Goal: Task Accomplishment & Management: Manage account settings

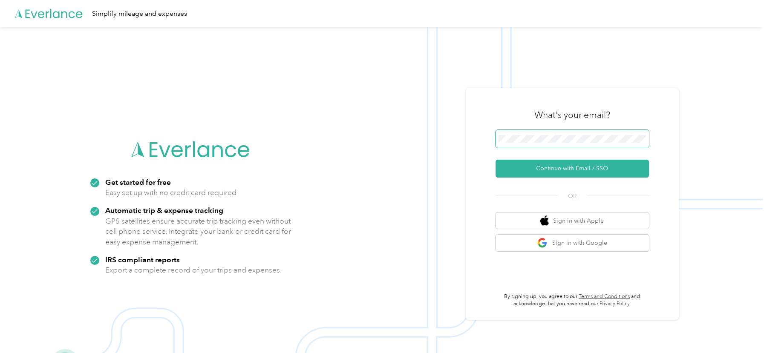
click at [534, 135] on span at bounding box center [572, 139] width 153 height 18
click at [514, 166] on button "Continue with Email / SSO" at bounding box center [572, 169] width 153 height 18
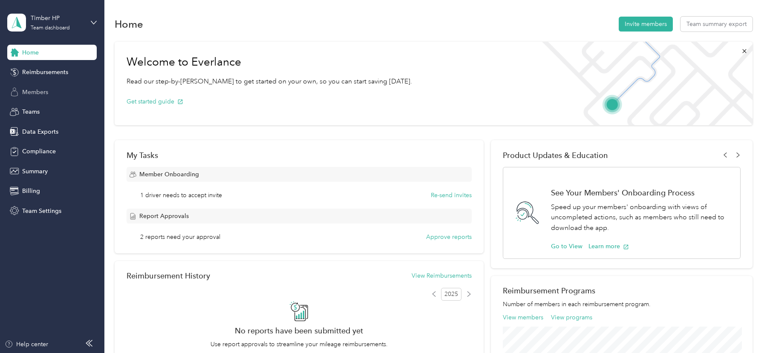
click at [48, 91] on span "Members" at bounding box center [35, 92] width 26 height 9
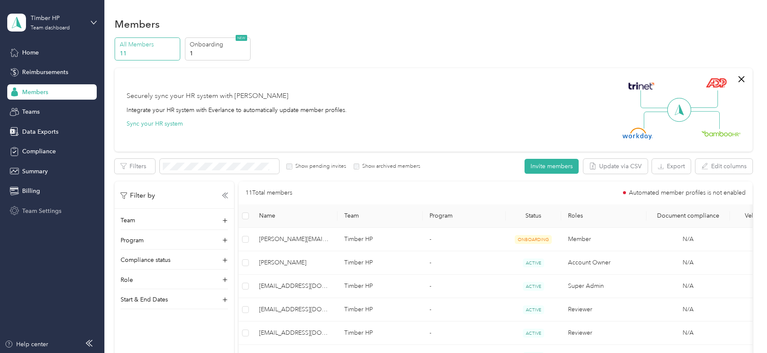
click at [35, 208] on span "Team Settings" at bounding box center [41, 211] width 39 height 9
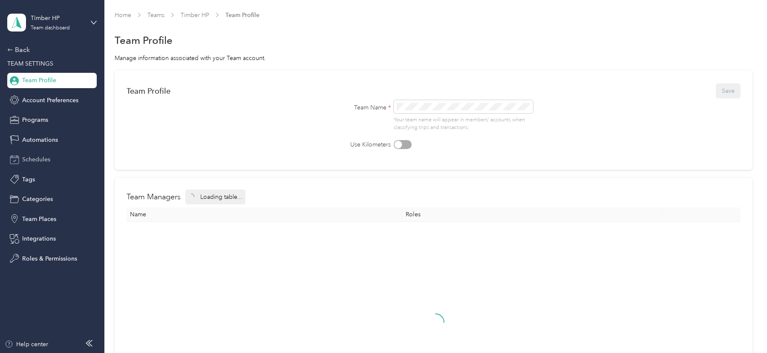
click at [43, 157] on span "Schedules" at bounding box center [36, 159] width 28 height 9
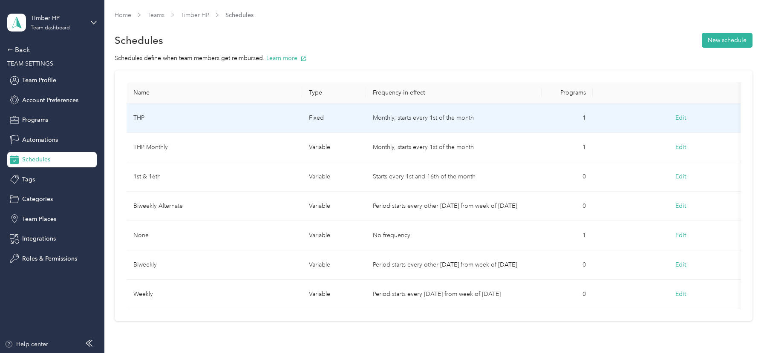
click at [220, 121] on td "THP" at bounding box center [215, 118] width 176 height 29
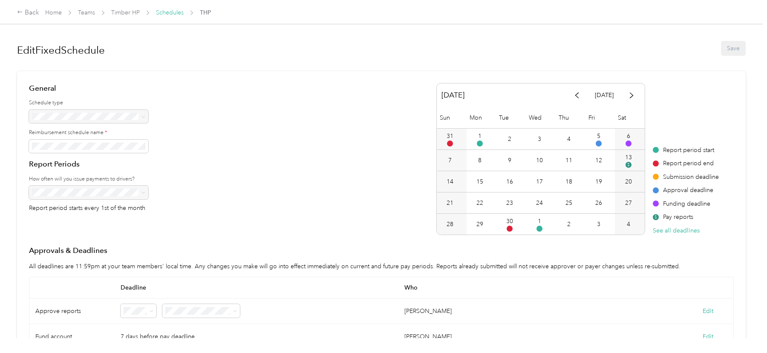
click at [165, 11] on link "Schedules" at bounding box center [170, 12] width 28 height 7
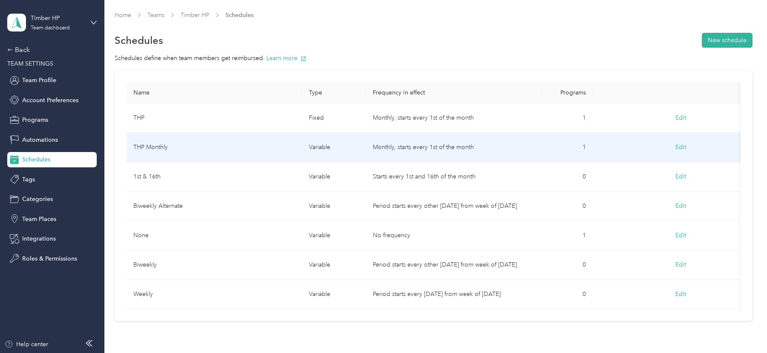
click at [204, 147] on td "THP Monthly" at bounding box center [215, 147] width 176 height 29
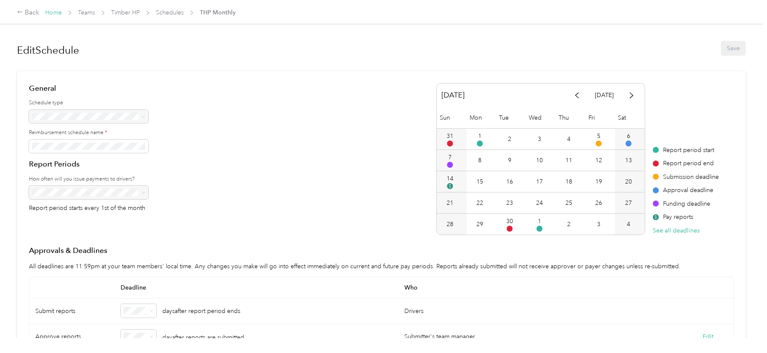
click at [49, 14] on link "Home" at bounding box center [53, 12] width 17 height 7
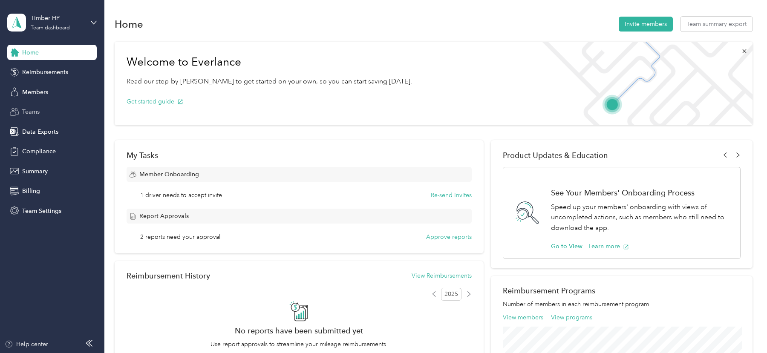
click at [38, 115] on span "Teams" at bounding box center [30, 111] width 17 height 9
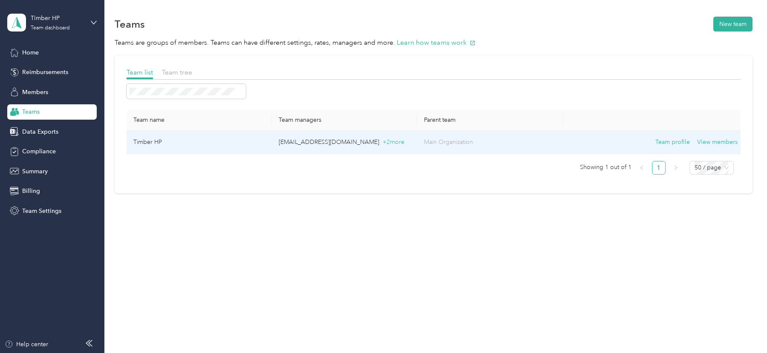
click at [285, 144] on p "[EMAIL_ADDRESS][DOMAIN_NAME] + 2 more" at bounding box center [345, 142] width 132 height 9
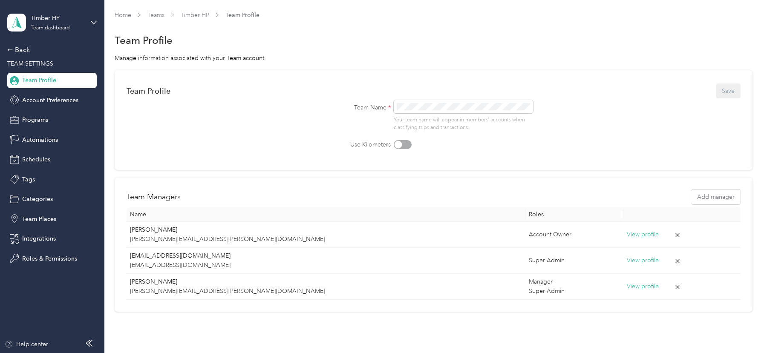
click at [26, 57] on div "Back TEAM SETTINGS Team Profile Account Preferences Programs Automations Schedu…" at bounding box center [51, 156] width 89 height 222
click at [24, 55] on div "Back TEAM SETTINGS Team Profile Account Preferences Programs Automations Schedu…" at bounding box center [51, 156] width 89 height 222
click at [21, 50] on div "Back" at bounding box center [49, 50] width 85 height 10
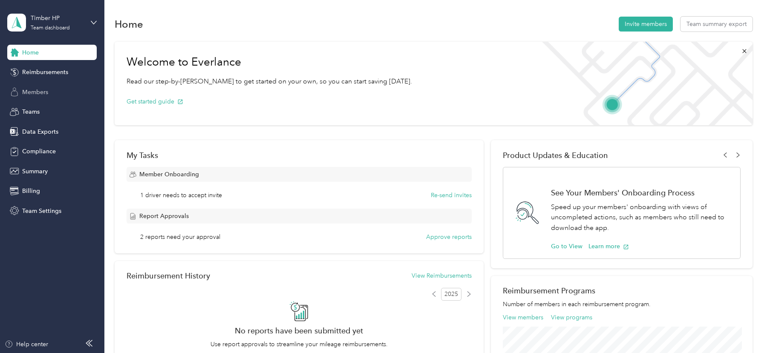
click at [38, 90] on span "Members" at bounding box center [35, 92] width 26 height 9
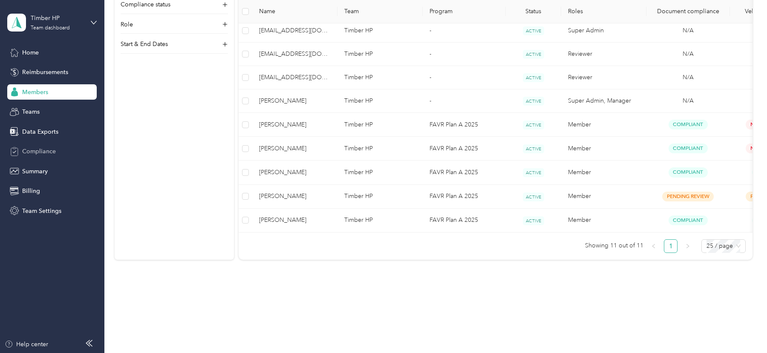
click at [45, 147] on div "Compliance" at bounding box center [51, 151] width 89 height 15
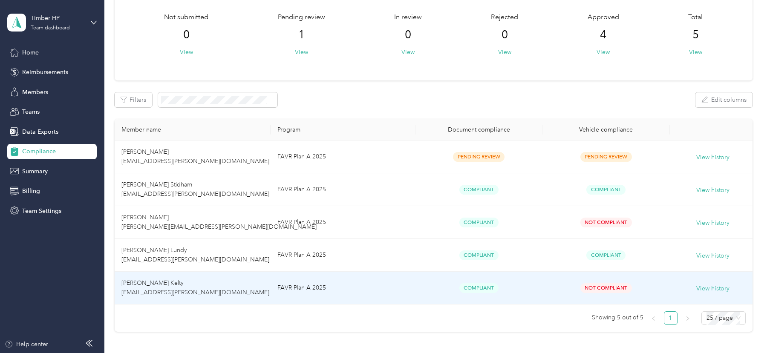
scroll to position [57, 0]
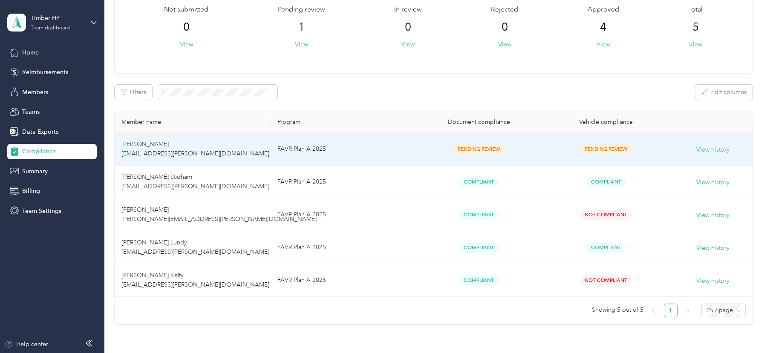
click at [177, 154] on span "[PERSON_NAME] [EMAIL_ADDRESS][PERSON_NAME][DOMAIN_NAME]" at bounding box center [195, 149] width 148 height 17
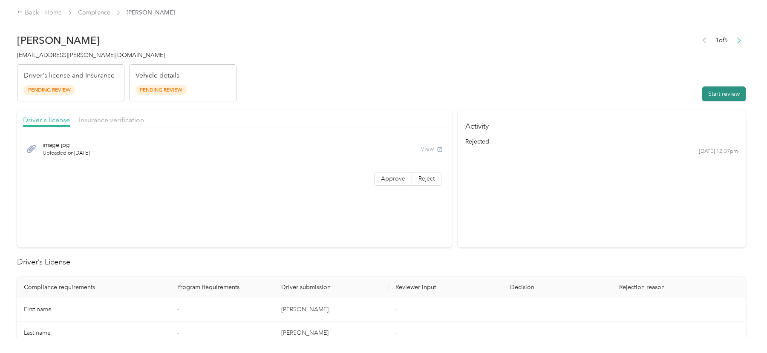
click at [718, 94] on button "Start review" at bounding box center [723, 94] width 43 height 15
click at [418, 151] on button "View" at bounding box center [419, 148] width 22 height 9
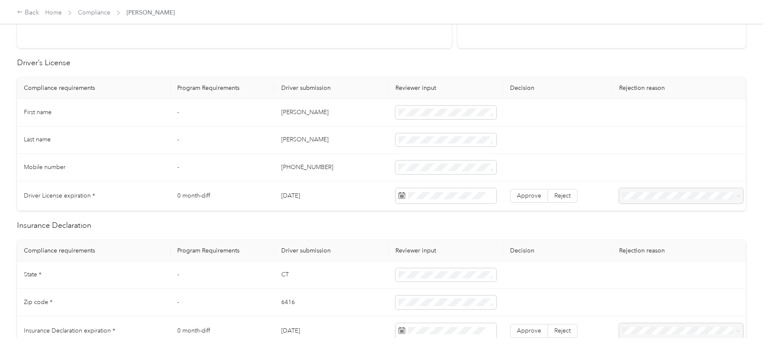
scroll to position [219, 0]
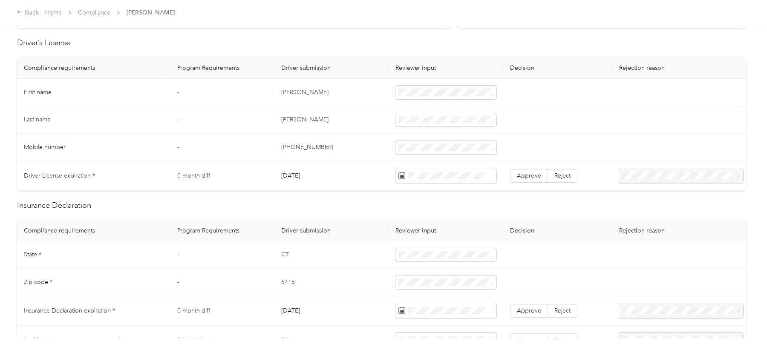
click at [406, 185] on td at bounding box center [446, 176] width 114 height 29
click at [420, 199] on span at bounding box center [432, 204] width 67 height 14
click at [452, 263] on div "7" at bounding box center [449, 267] width 11 height 11
click at [521, 174] on span "Approve" at bounding box center [529, 175] width 24 height 7
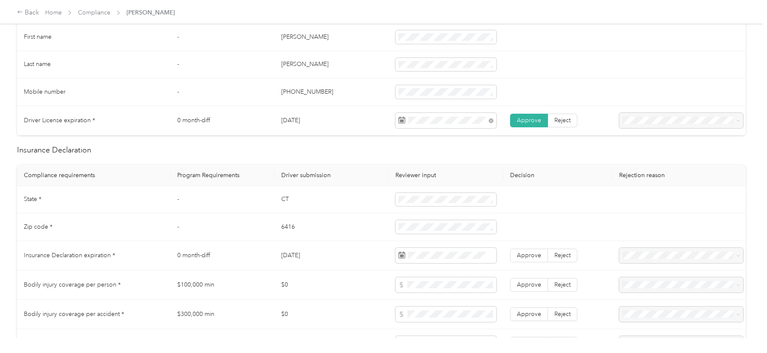
scroll to position [307, 0]
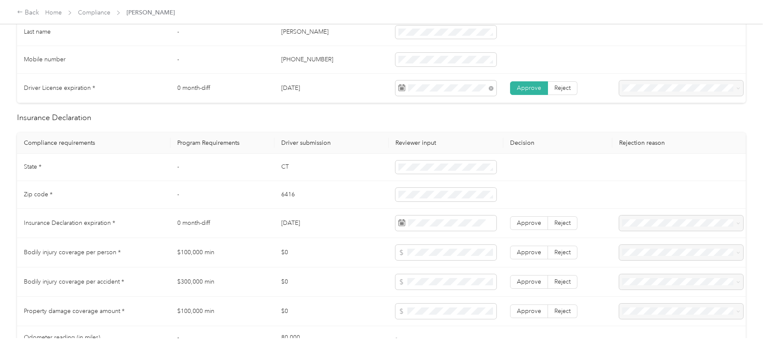
click at [289, 128] on div "Driver’s License Compliance requirements Program Requirements Driver submission…" at bounding box center [381, 320] width 729 height 743
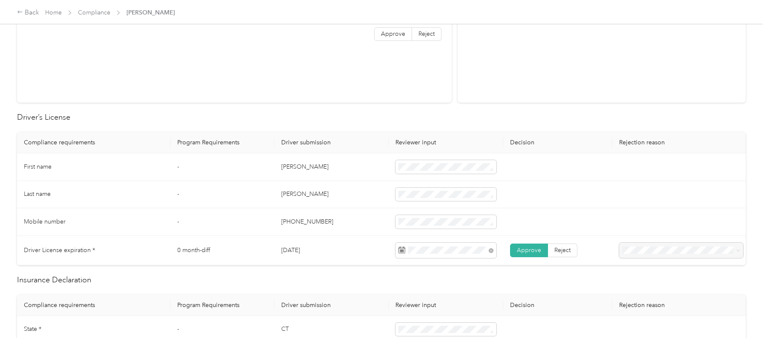
scroll to position [0, 0]
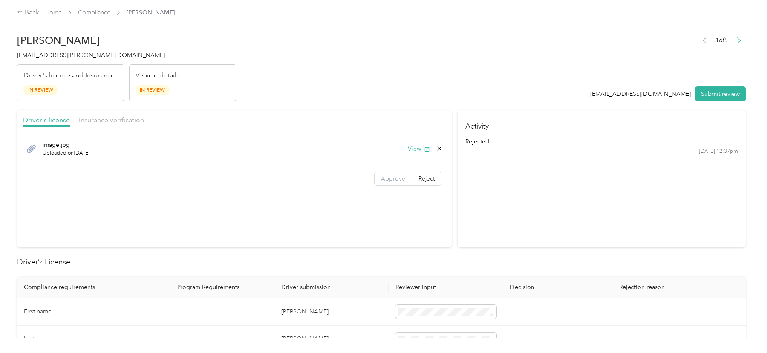
click at [392, 179] on span "Approve" at bounding box center [393, 178] width 24 height 7
click at [118, 117] on span "Insurance verification" at bounding box center [111, 120] width 65 height 8
click at [413, 179] on button "View" at bounding box center [419, 177] width 22 height 9
click at [416, 146] on button "View" at bounding box center [419, 148] width 22 height 9
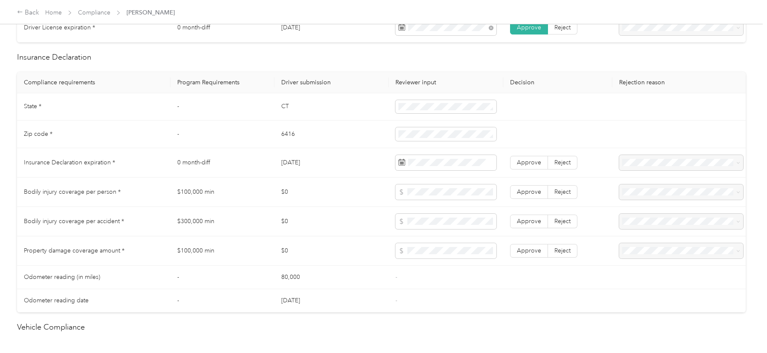
scroll to position [369, 0]
click at [445, 239] on div "4" at bounding box center [449, 238] width 11 height 11
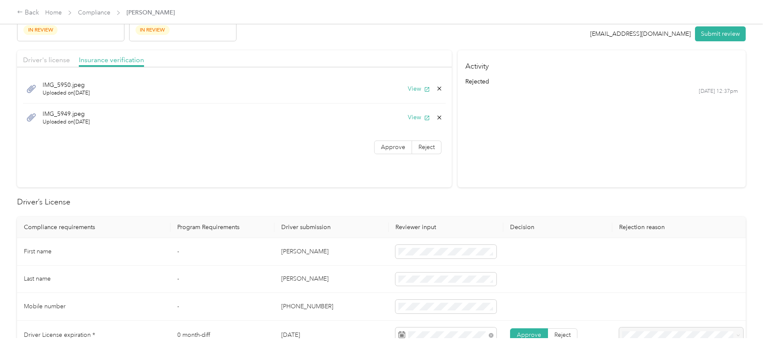
scroll to position [0, 0]
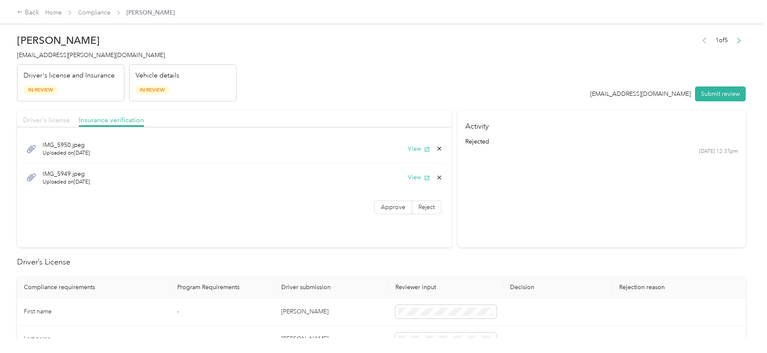
click at [58, 120] on span "Driver's license" at bounding box center [46, 120] width 47 height 8
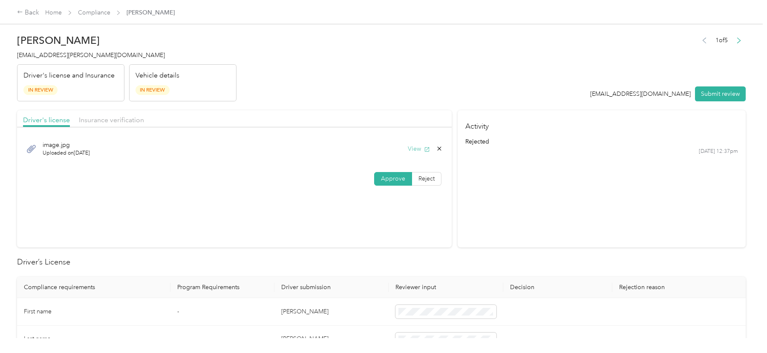
click at [417, 147] on button "View" at bounding box center [419, 148] width 22 height 9
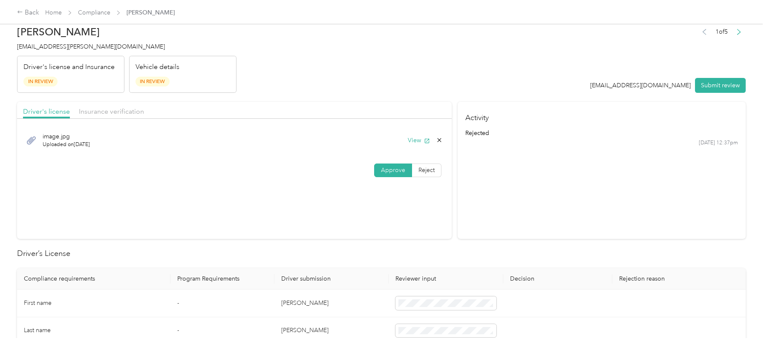
scroll to position [8, 0]
click at [110, 111] on span "Insurance verification" at bounding box center [111, 112] width 65 height 8
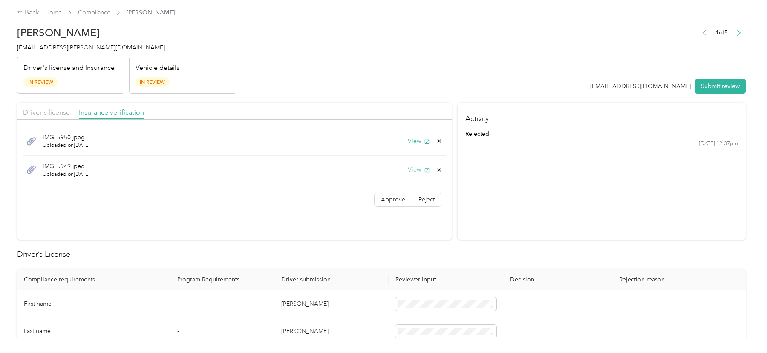
click at [414, 170] on button "View" at bounding box center [419, 169] width 22 height 9
click at [419, 141] on button "View" at bounding box center [419, 141] width 22 height 9
click at [413, 166] on button "View" at bounding box center [419, 169] width 22 height 9
click at [415, 137] on button "View" at bounding box center [419, 141] width 22 height 9
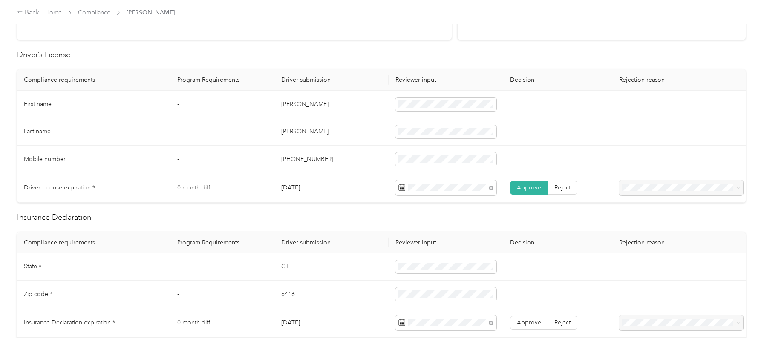
scroll to position [288, 0]
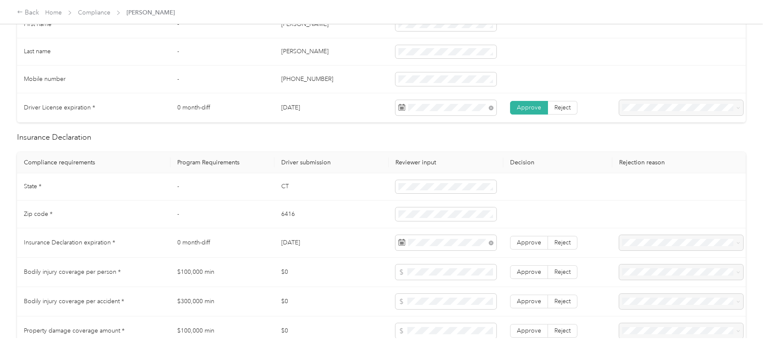
click at [428, 194] on td at bounding box center [446, 187] width 114 height 28
click at [353, 176] on td "CT" at bounding box center [331, 187] width 114 height 28
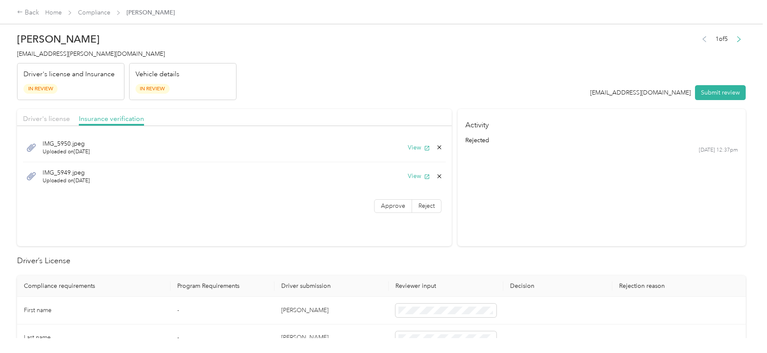
scroll to position [0, 0]
click at [412, 175] on button "View" at bounding box center [419, 177] width 22 height 9
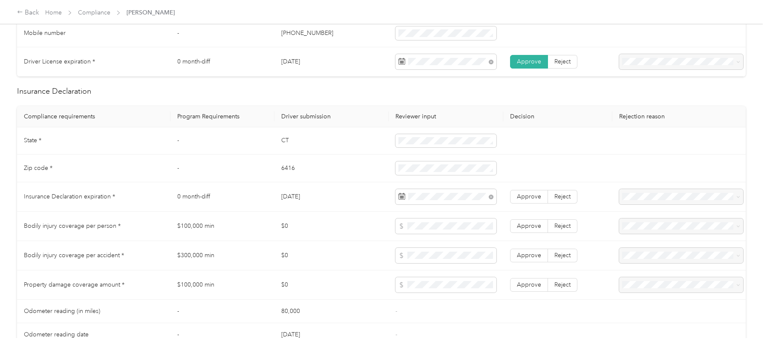
scroll to position [336, 0]
click at [528, 192] on span "Approve" at bounding box center [529, 194] width 24 height 7
click at [524, 222] on span "Approve" at bounding box center [529, 223] width 24 height 7
click at [526, 261] on td "Approve Reject" at bounding box center [557, 253] width 109 height 29
click at [523, 254] on label "Approve" at bounding box center [529, 254] width 38 height 14
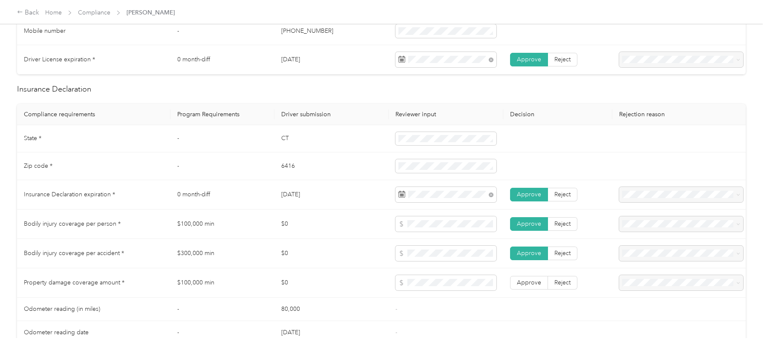
click at [524, 290] on td "Approve Reject" at bounding box center [557, 282] width 109 height 29
click at [519, 280] on span "Approve" at bounding box center [529, 282] width 24 height 7
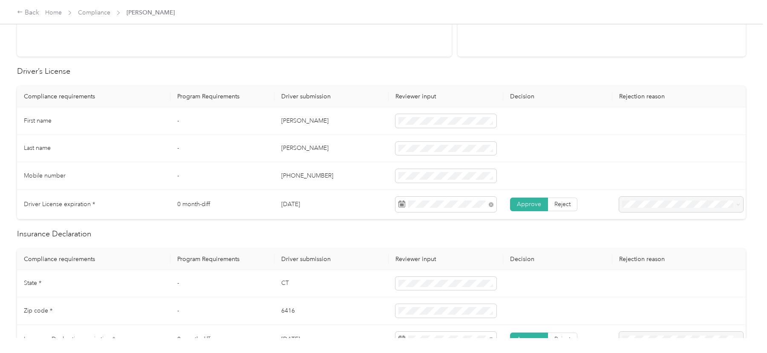
scroll to position [1, 0]
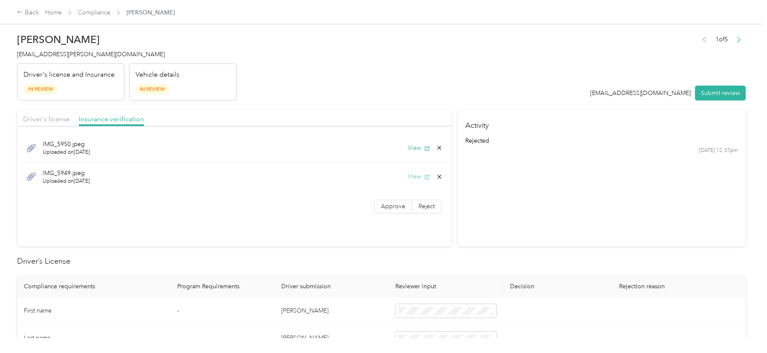
click at [411, 174] on button "View" at bounding box center [419, 176] width 22 height 9
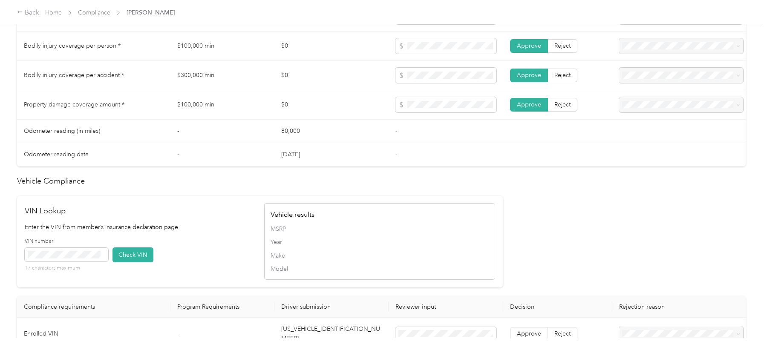
scroll to position [716, 0]
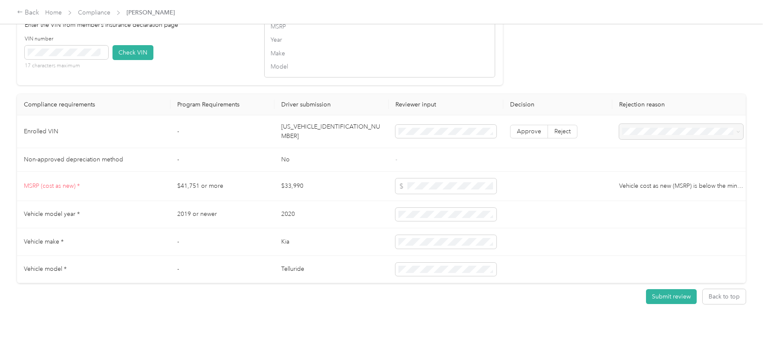
click at [311, 125] on td "[US_VEHICLE_IDENTIFICATION_NUMBER]" at bounding box center [331, 131] width 114 height 33
copy td "[US_VEHICLE_IDENTIFICATION_NUMBER]"
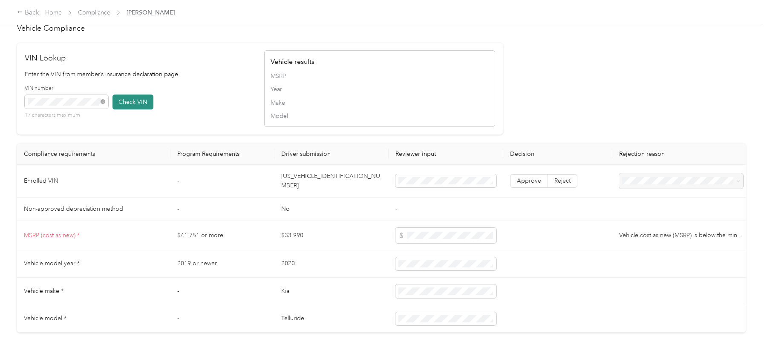
click at [136, 100] on button "Check VIN" at bounding box center [133, 102] width 41 height 15
click at [521, 179] on span "Approve" at bounding box center [529, 182] width 24 height 7
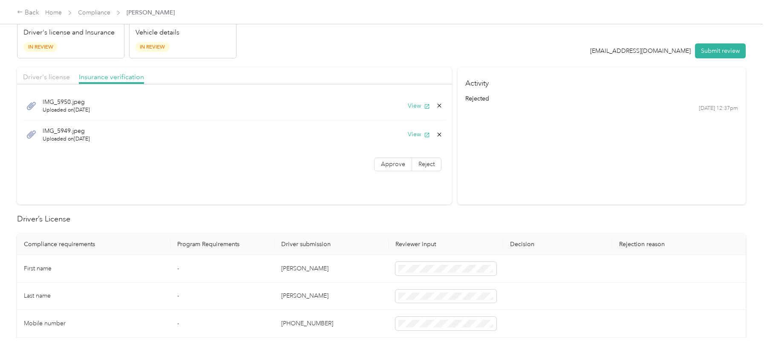
scroll to position [20, 0]
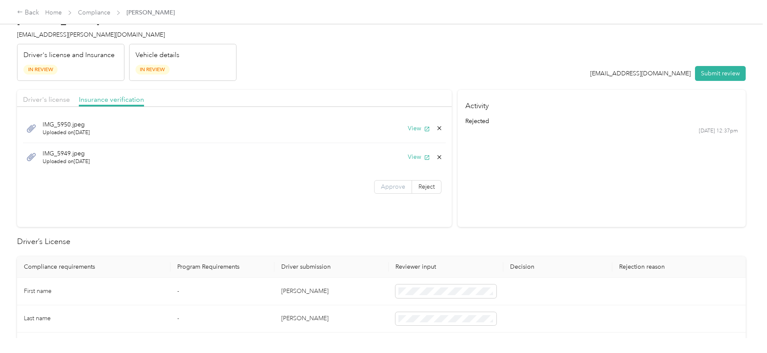
click at [397, 188] on span "Approve" at bounding box center [393, 186] width 24 height 7
click at [54, 102] on span "Driver's license" at bounding box center [46, 99] width 47 height 8
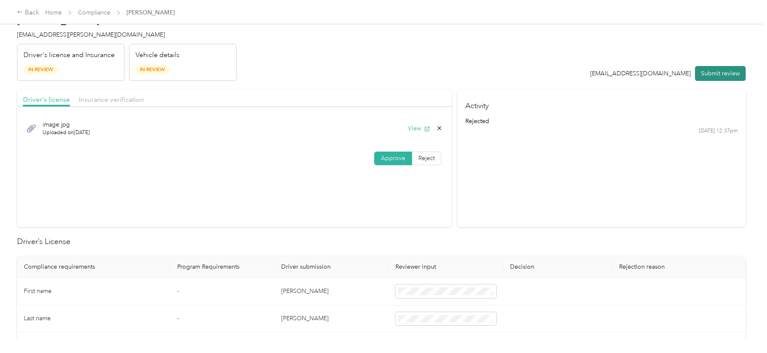
click at [723, 69] on button "Submit review" at bounding box center [720, 73] width 51 height 15
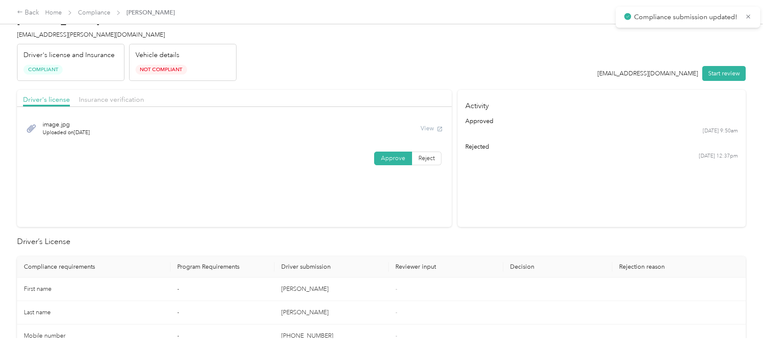
click at [84, 9] on span "Compliance" at bounding box center [94, 12] width 32 height 9
click at [96, 10] on link "Compliance" at bounding box center [94, 12] width 32 height 7
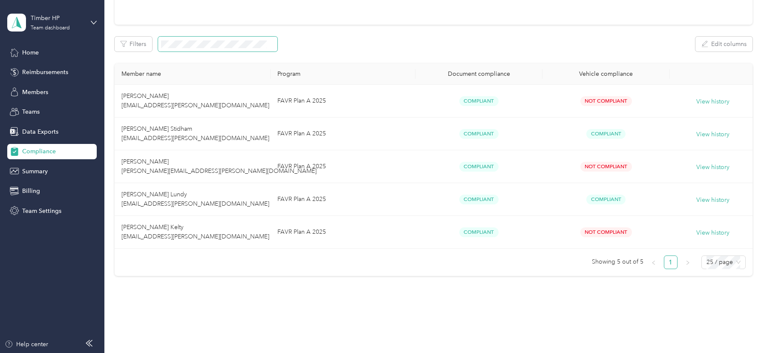
scroll to position [115, 0]
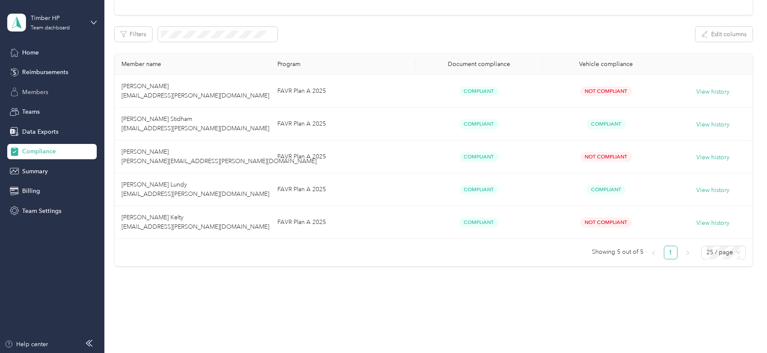
click at [39, 93] on span "Members" at bounding box center [35, 92] width 26 height 9
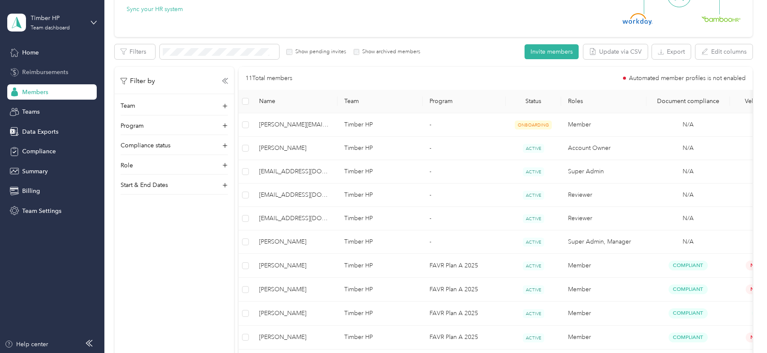
click at [49, 78] on div "Reimbursements" at bounding box center [51, 72] width 89 height 15
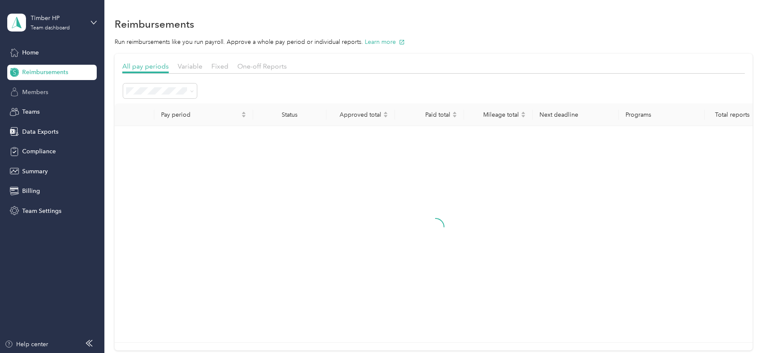
click at [41, 90] on span "Members" at bounding box center [35, 92] width 26 height 9
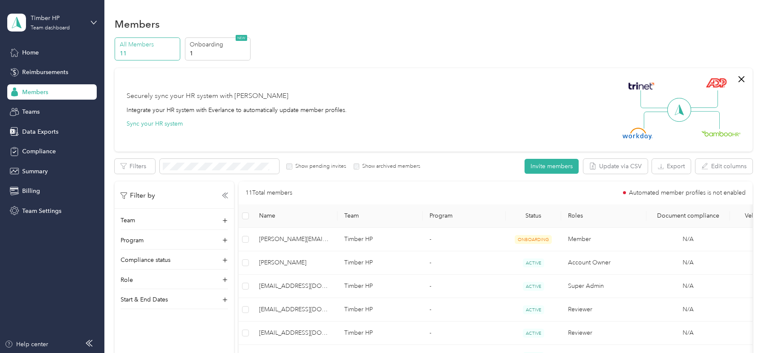
click at [142, 253] on div "Team Program Compliance status Role Start & End Dates" at bounding box center [174, 262] width 119 height 93
click at [143, 259] on p "Compliance status" at bounding box center [146, 260] width 50 height 9
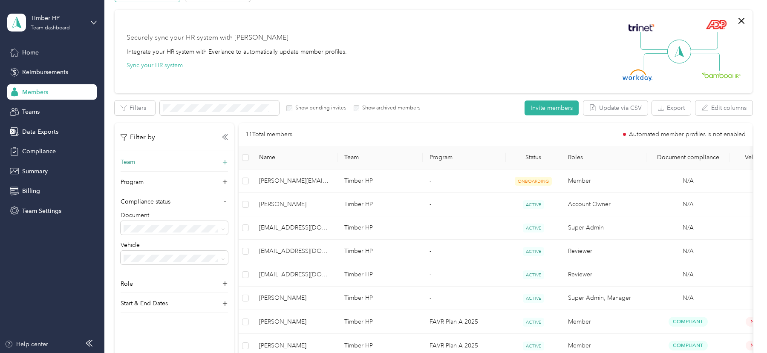
scroll to position [64, 0]
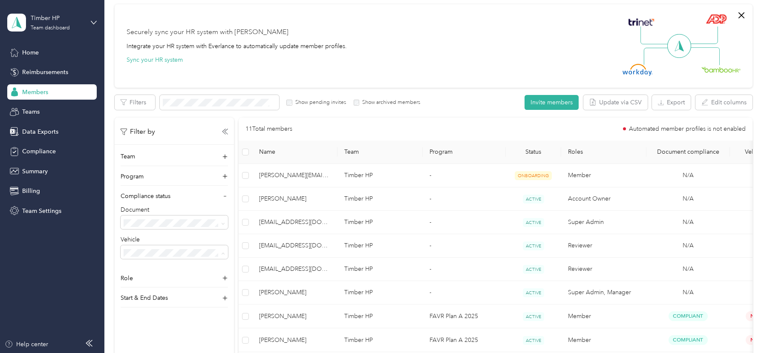
click at [150, 297] on span "Not compliant" at bounding box center [146, 296] width 38 height 7
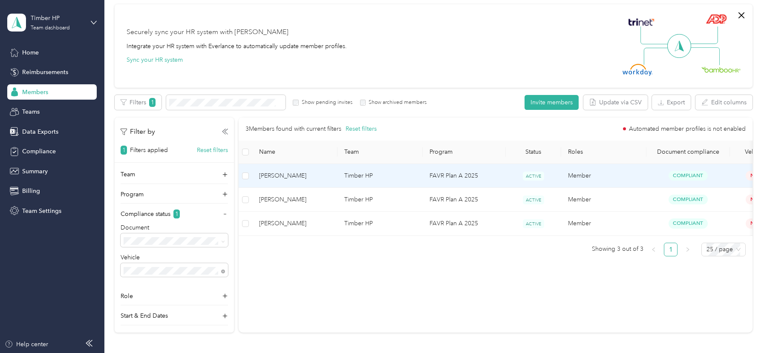
click at [583, 174] on td "Member" at bounding box center [603, 176] width 85 height 24
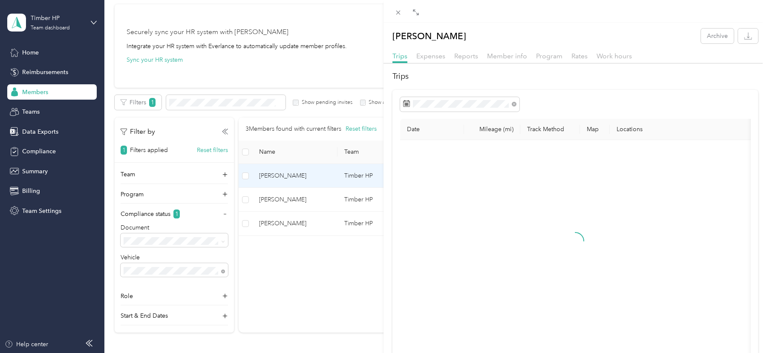
click at [469, 43] on div "[PERSON_NAME] Archive Trips Expenses Reports Member info Program Rates Work hou…" at bounding box center [576, 212] width 384 height 366
click at [473, 60] on span "Reports" at bounding box center [466, 56] width 24 height 8
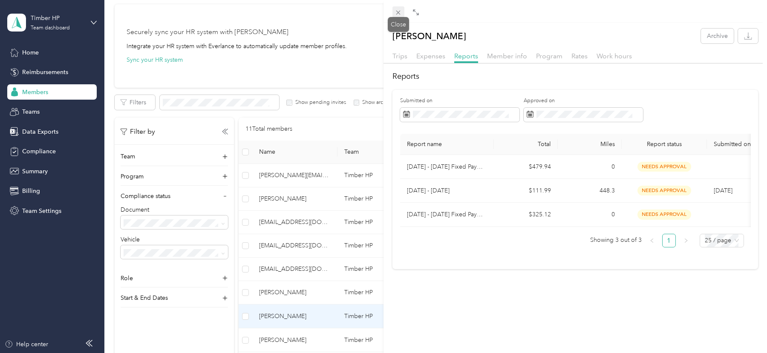
click at [396, 14] on icon at bounding box center [398, 13] width 4 height 4
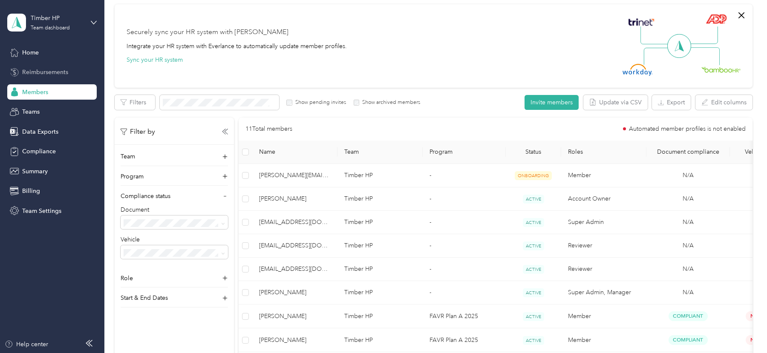
click at [32, 73] on span "Reimbursements" at bounding box center [45, 72] width 46 height 9
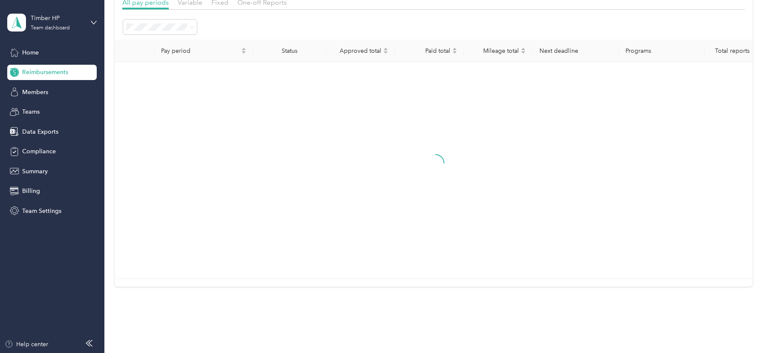
click at [32, 73] on span "Reimbursements" at bounding box center [45, 72] width 46 height 9
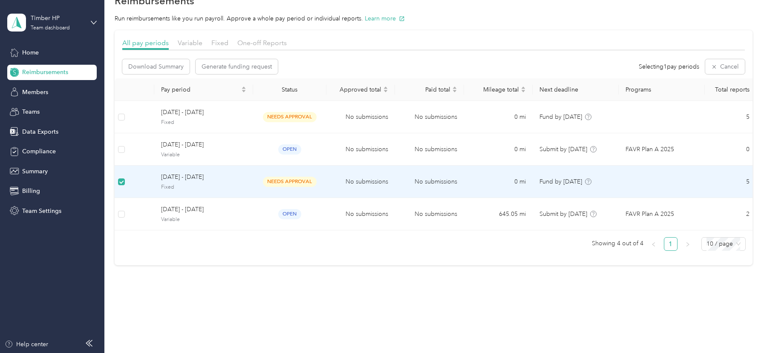
scroll to position [23, 0]
click at [121, 185] on label at bounding box center [121, 182] width 7 height 9
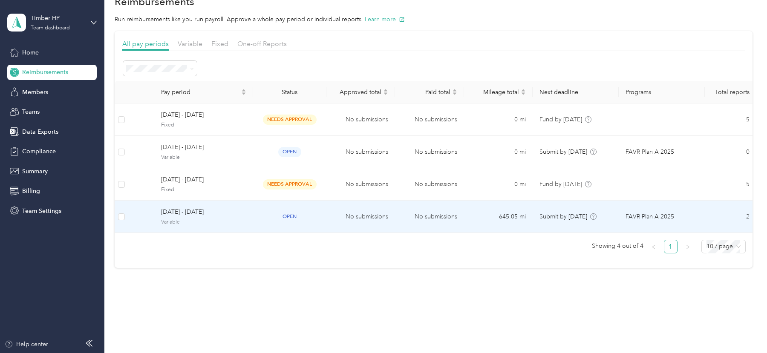
click at [202, 212] on span "[DATE] - [DATE]" at bounding box center [203, 212] width 85 height 9
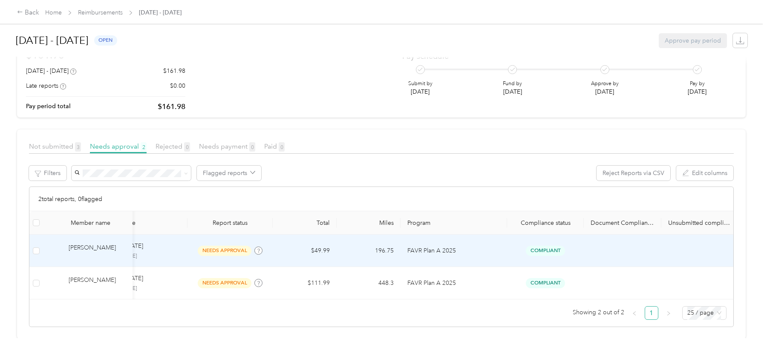
scroll to position [0, 40]
click at [537, 251] on span "Compliant" at bounding box center [544, 251] width 39 height 10
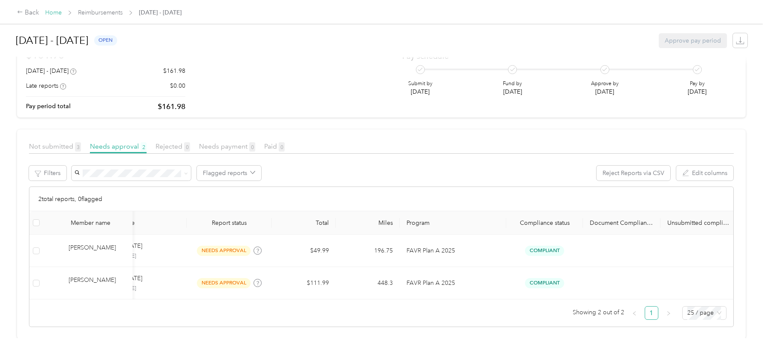
click at [55, 12] on link "Home" at bounding box center [53, 12] width 17 height 7
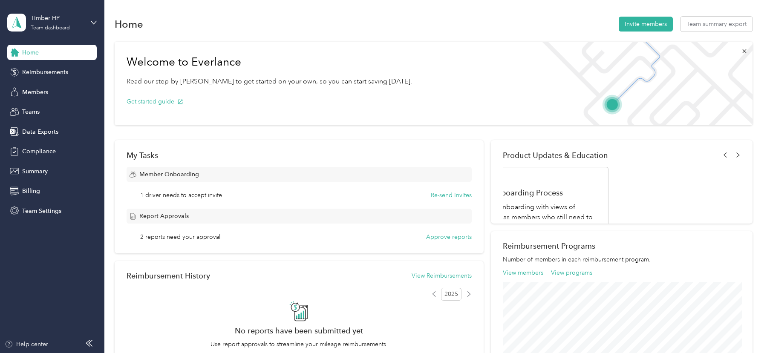
click at [55, 12] on div "Timber HP Team dashboard" at bounding box center [51, 23] width 89 height 30
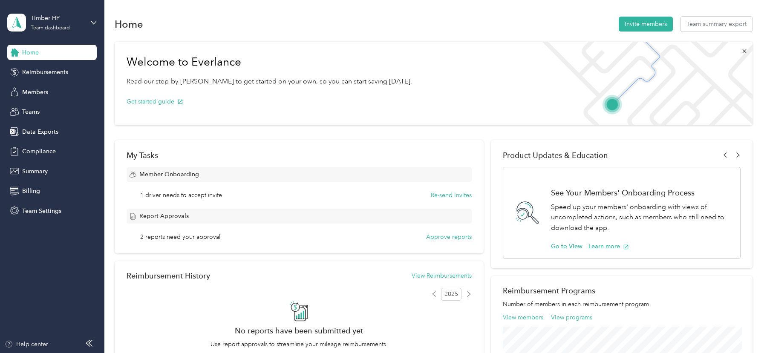
click at [62, 103] on div "Log out" at bounding box center [96, 108] width 167 height 15
